Goal: Find specific page/section

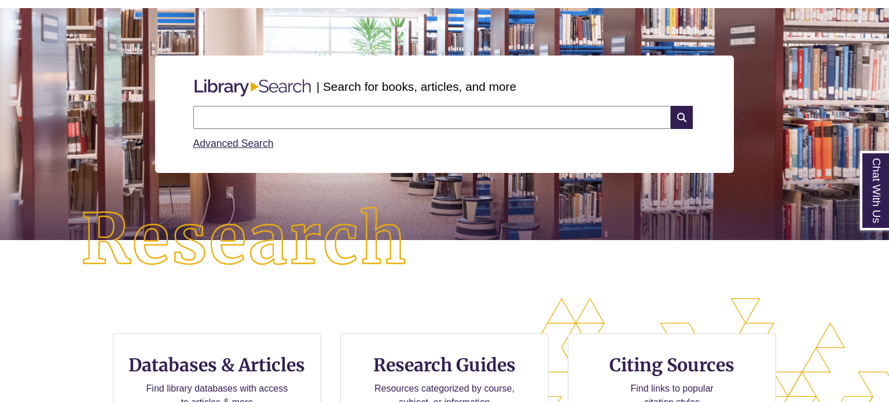
scroll to position [93, 0]
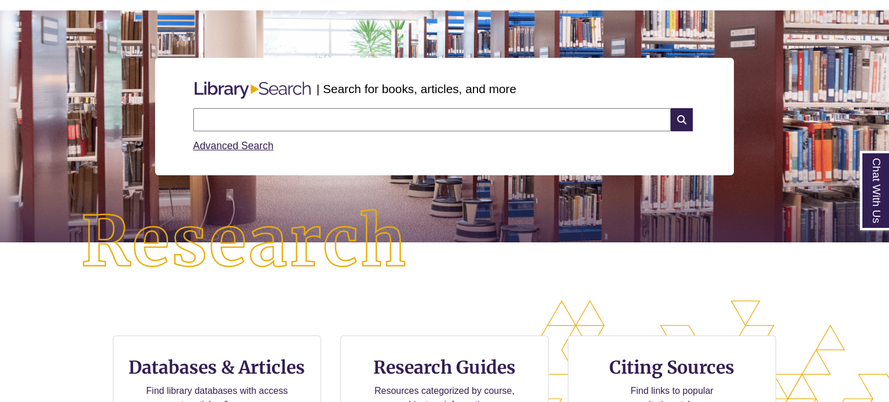
click at [570, 112] on input "text" at bounding box center [431, 119] width 477 height 23
type input "**********"
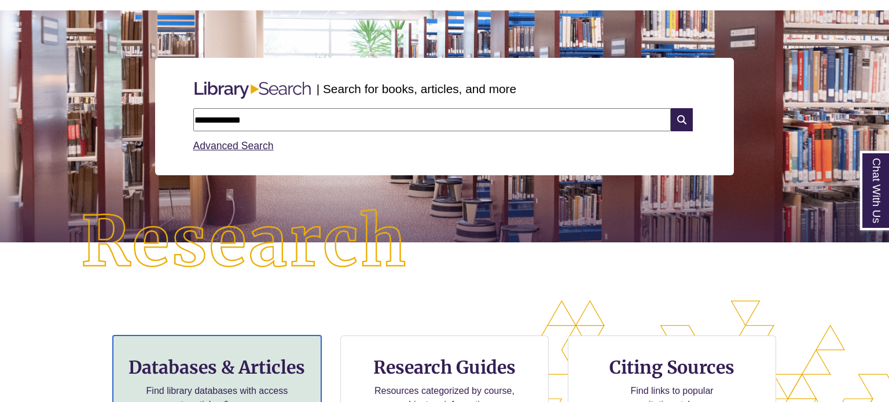
click at [274, 369] on h3 "Databases & Articles" at bounding box center [217, 368] width 189 height 22
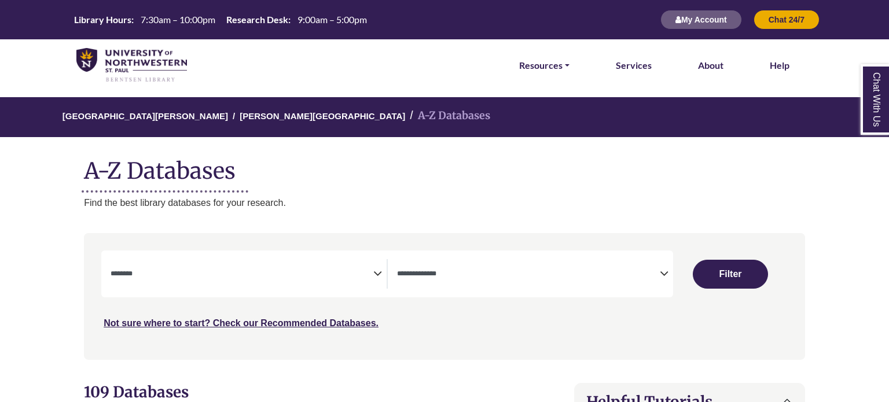
select select "Database Subject Filter"
select select "Database Types Filter"
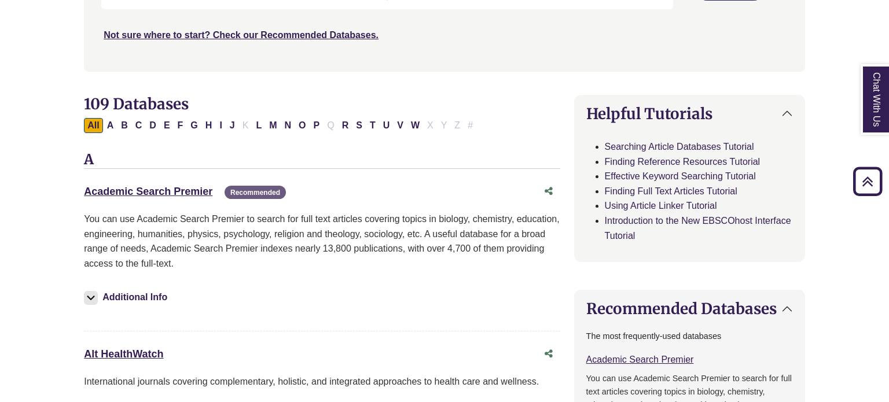
scroll to position [262, 0]
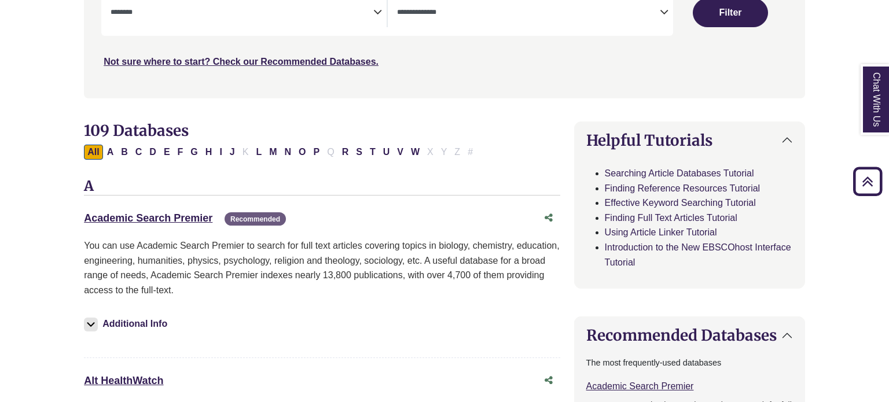
click at [184, 222] on div "Academic Search Premier This link opens in a new window Recommended" at bounding box center [310, 218] width 453 height 17
click at [185, 218] on link "Academic Search Premier This link opens in a new window" at bounding box center [148, 218] width 128 height 12
